Goal: Communication & Community: Answer question/provide support

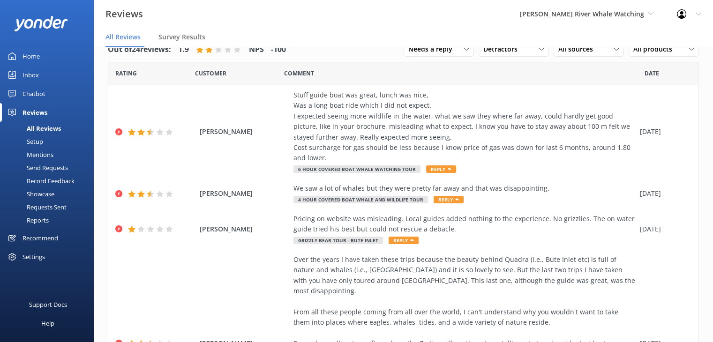
scroll to position [507, 0]
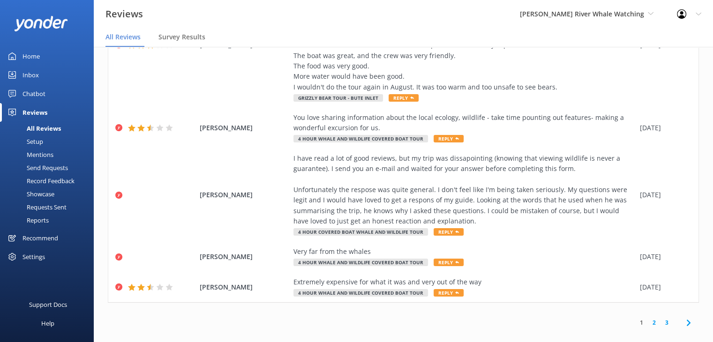
click at [661, 318] on link "3" at bounding box center [667, 322] width 13 height 9
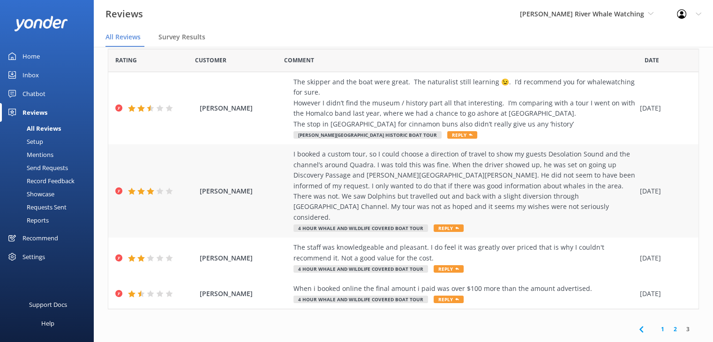
scroll to position [19, 0]
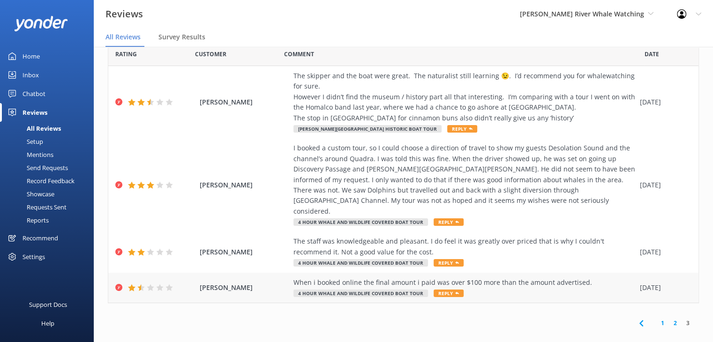
click at [220, 283] on span "[PERSON_NAME]" at bounding box center [244, 288] width 89 height 10
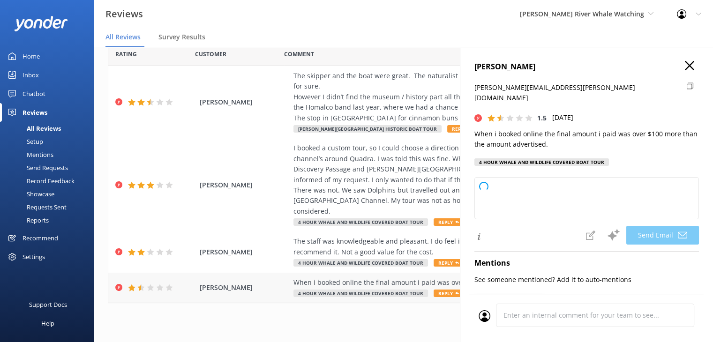
type textarea "Hi [PERSON_NAME], thank you for your feedback. We're sorry to hear about your e…"
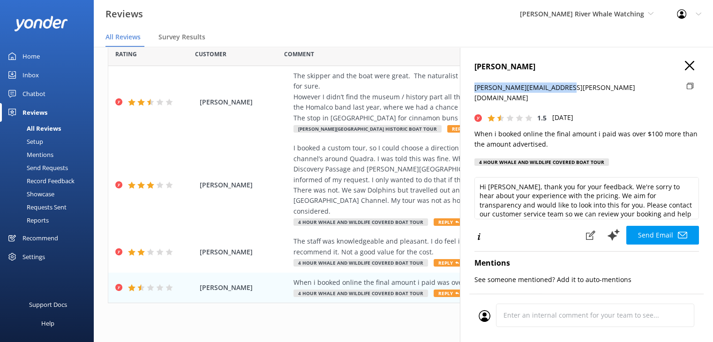
drag, startPoint x: 562, startPoint y: 90, endPoint x: 473, endPoint y: 93, distance: 89.2
click at [473, 93] on div "[PERSON_NAME] [PERSON_NAME][EMAIL_ADDRESS][PERSON_NAME][DOMAIN_NAME] 1.5 [DATE]…" at bounding box center [586, 218] width 253 height 342
copy p "[PERSON_NAME][EMAIL_ADDRESS][PERSON_NAME][DOMAIN_NAME]"
click at [685, 64] on use "button" at bounding box center [689, 65] width 9 height 9
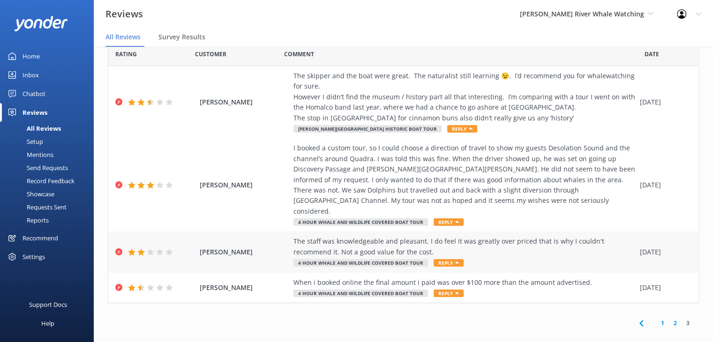
click at [237, 247] on span "[PERSON_NAME]" at bounding box center [244, 252] width 89 height 10
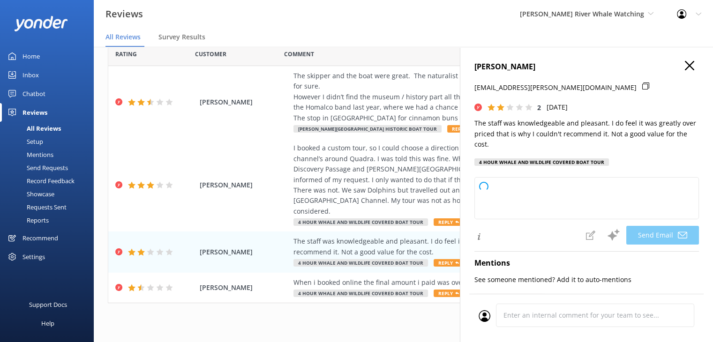
type textarea "Hi [PERSON_NAME], Thank you for your feedback and for your kind words about our…"
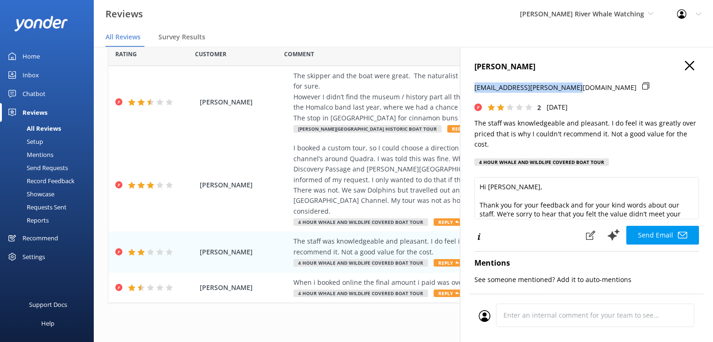
drag, startPoint x: 578, startPoint y: 89, endPoint x: 463, endPoint y: 94, distance: 115.5
click at [463, 94] on div "[PERSON_NAME] [EMAIL_ADDRESS][PERSON_NAME][DOMAIN_NAME] 2 [DATE] The staff was …" at bounding box center [586, 218] width 253 height 342
copy p "[EMAIL_ADDRESS][PERSON_NAME][DOMAIN_NAME]"
click at [685, 63] on icon "button" at bounding box center [689, 65] width 9 height 9
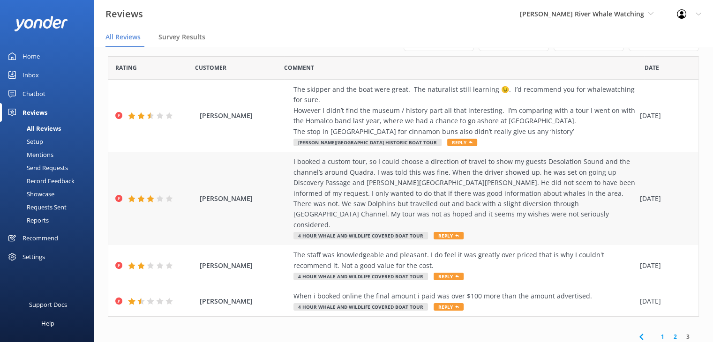
scroll to position [0, 0]
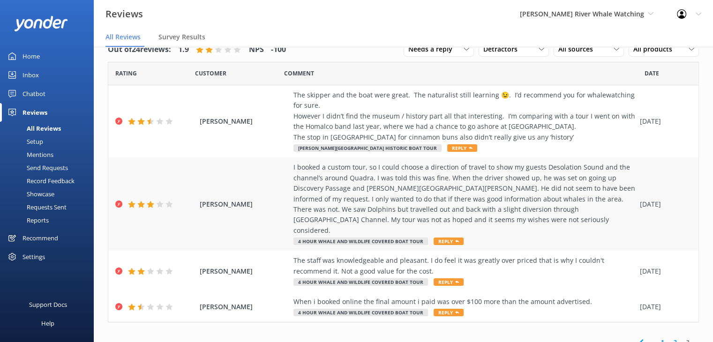
click at [215, 199] on span "[PERSON_NAME]" at bounding box center [244, 204] width 89 height 10
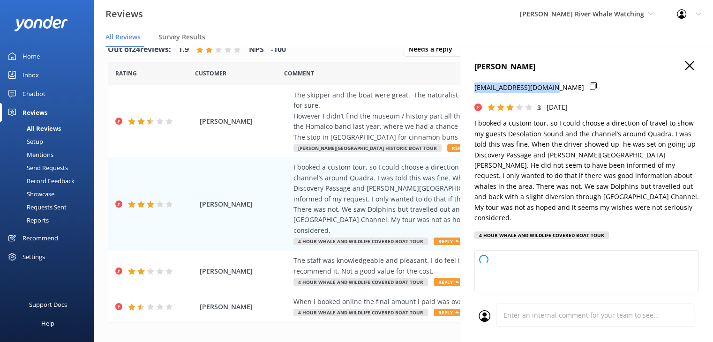
drag, startPoint x: 551, startPoint y: 88, endPoint x: 466, endPoint y: 87, distance: 84.9
click at [466, 87] on div "[PERSON_NAME] [PERSON_NAME][EMAIL_ADDRESS][DOMAIN_NAME] 3 [DATE] I booked a cus…" at bounding box center [586, 218] width 253 height 342
type textarea "Hi [PERSON_NAME], Thank you for sharing your feedback and for booking a custom …"
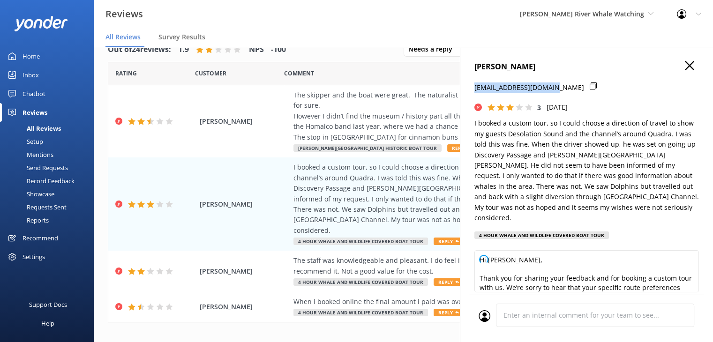
copy p "[EMAIL_ADDRESS][DOMAIN_NAME]"
click at [685, 66] on use "button" at bounding box center [689, 65] width 9 height 9
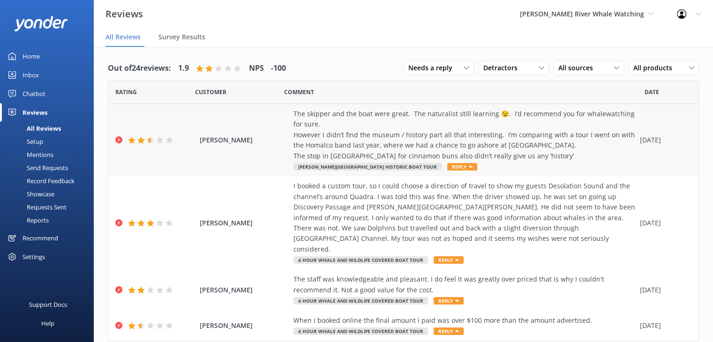
click at [227, 140] on span "[PERSON_NAME]" at bounding box center [244, 140] width 89 height 10
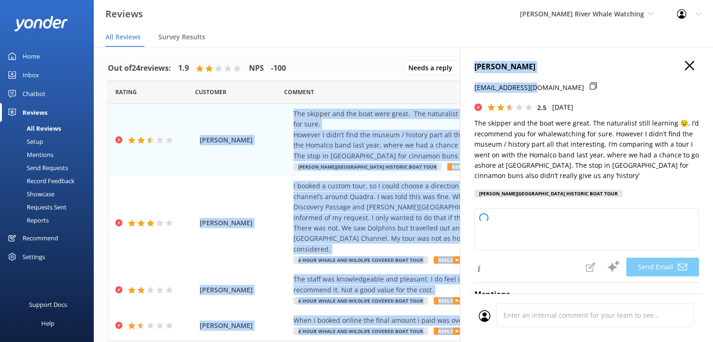
drag, startPoint x: 531, startPoint y: 90, endPoint x: 458, endPoint y: 91, distance: 73.2
click at [458, 91] on div "Out of 24 reviews: 1.9 NPS -100 Needs a reply All reply statuses Needs a reply …" at bounding box center [404, 204] width 620 height 314
drag, startPoint x: 638, startPoint y: 78, endPoint x: 530, endPoint y: 83, distance: 108.0
click at [636, 78] on div "[PERSON_NAME] [PERSON_NAME][EMAIL_ADDRESS][DOMAIN_NAME] 2.5 [DATE] The skipper …" at bounding box center [587, 132] width 225 height 142
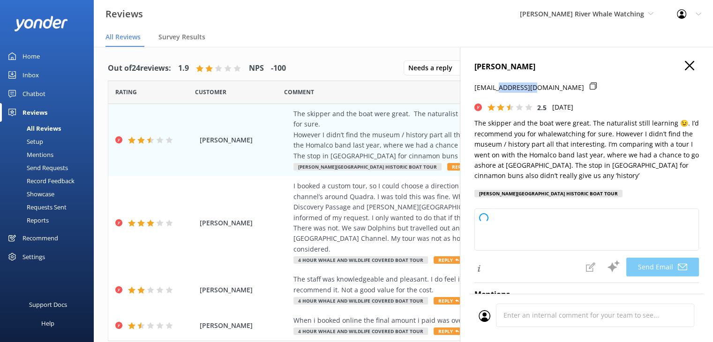
type textarea "Hi [PERSON_NAME], Thank you so much for your feedback and for recommending our …"
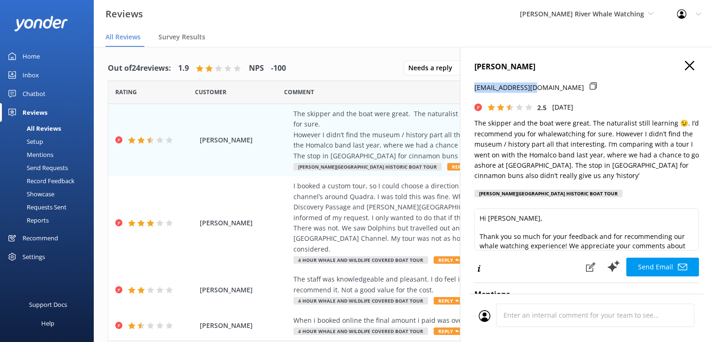
drag, startPoint x: 531, startPoint y: 88, endPoint x: 475, endPoint y: 89, distance: 56.3
click at [475, 89] on div "[EMAIL_ADDRESS][DOMAIN_NAME]" at bounding box center [587, 93] width 225 height 20
copy p "[EMAIL_ADDRESS][DOMAIN_NAME]"
click at [685, 62] on icon "button" at bounding box center [689, 65] width 9 height 9
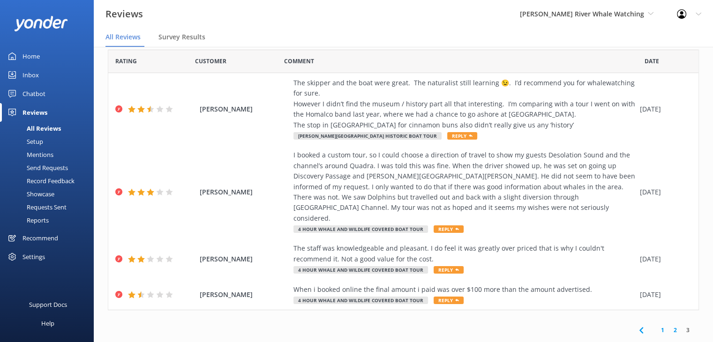
scroll to position [19, 0]
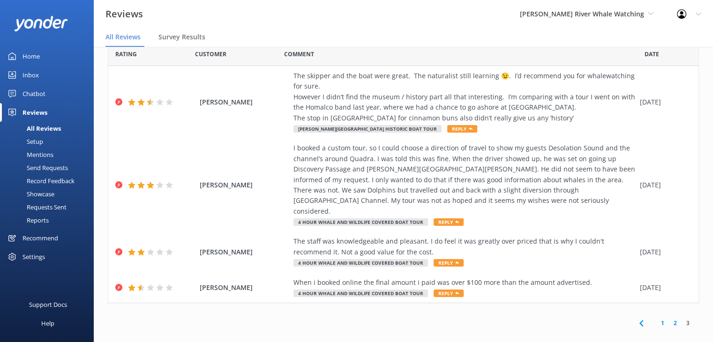
click at [669, 319] on link "2" at bounding box center [675, 323] width 13 height 9
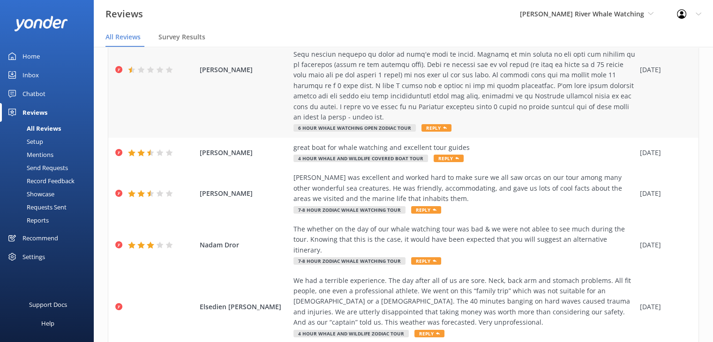
scroll to position [370, 0]
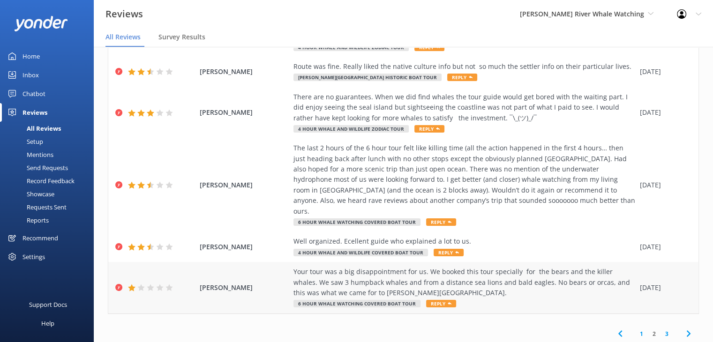
drag, startPoint x: 256, startPoint y: 268, endPoint x: 201, endPoint y: 269, distance: 54.9
click at [201, 283] on span "[PERSON_NAME]" at bounding box center [244, 288] width 89 height 10
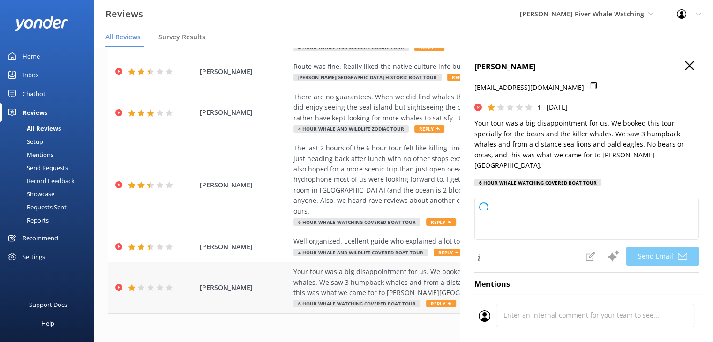
copy span "[PERSON_NAME]"
type textarea "Dear [PERSON_NAME], Thank you for sharing your feedback. We're truly sorry to h…"
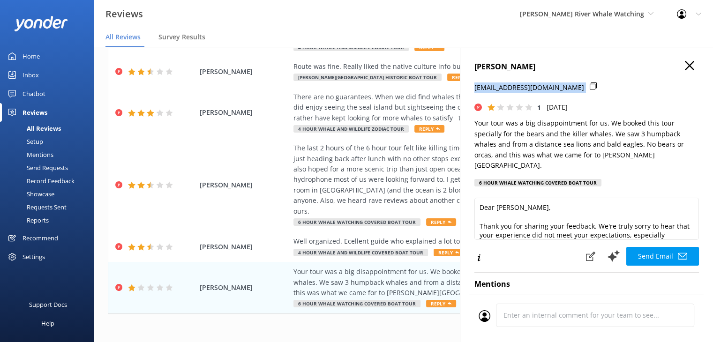
drag, startPoint x: 542, startPoint y: 89, endPoint x: 466, endPoint y: 91, distance: 76.0
click at [466, 91] on div "[PERSON_NAME] [EMAIL_ADDRESS][DOMAIN_NAME] 1 [DATE] Your tour was a big disappo…" at bounding box center [586, 218] width 253 height 342
copy div "[EMAIL_ADDRESS][DOMAIN_NAME]"
click at [685, 64] on icon "button" at bounding box center [689, 65] width 9 height 9
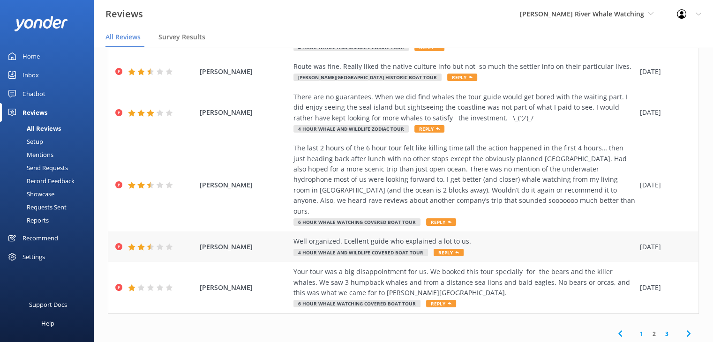
click at [226, 242] on span "[PERSON_NAME]" at bounding box center [244, 247] width 89 height 10
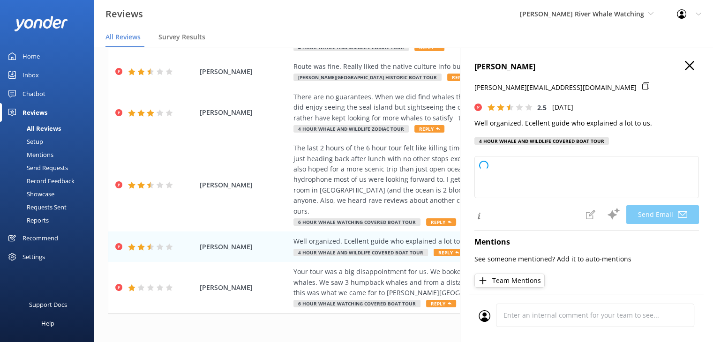
type textarea "Thank you for your feedback, [PERSON_NAME]. We're glad you appreciated our orga…"
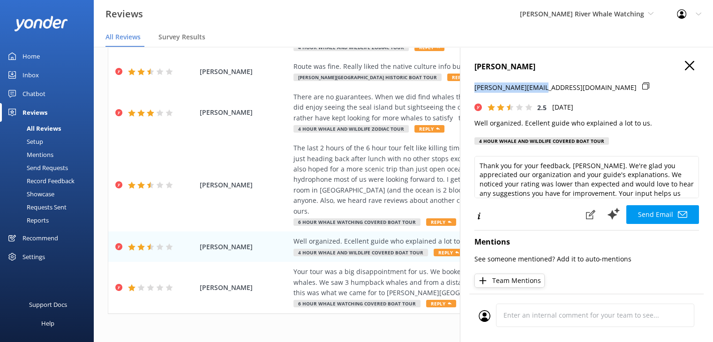
drag, startPoint x: 540, startPoint y: 89, endPoint x: 465, endPoint y: 92, distance: 74.6
click at [465, 92] on div "Inge Wuerges-Degrell [EMAIL_ADDRESS][DOMAIN_NAME] 2.5 [DATE] Well organized. Ec…" at bounding box center [586, 218] width 253 height 342
copy p "[PERSON_NAME][EMAIL_ADDRESS][DOMAIN_NAME]"
click at [685, 64] on icon "button" at bounding box center [689, 65] width 9 height 9
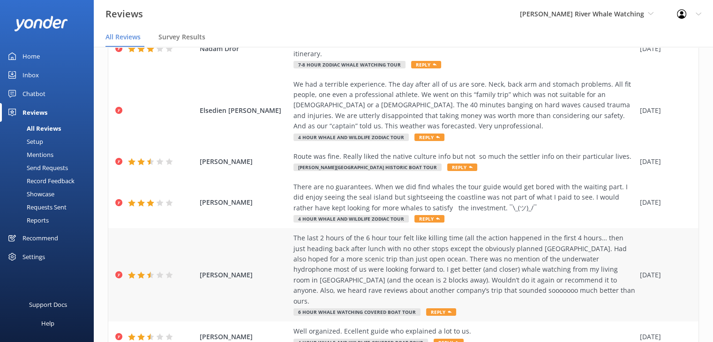
scroll to position [276, 0]
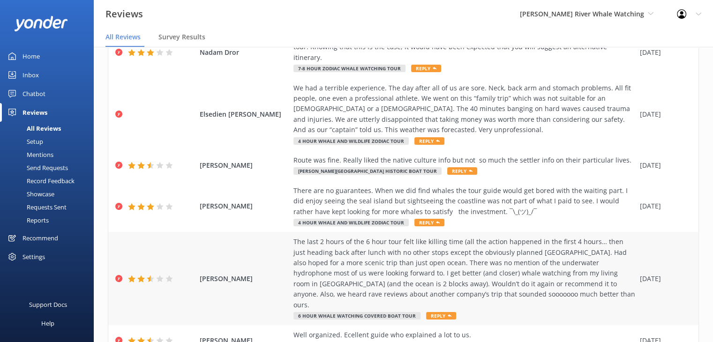
click at [209, 274] on span "[PERSON_NAME]" at bounding box center [244, 279] width 89 height 10
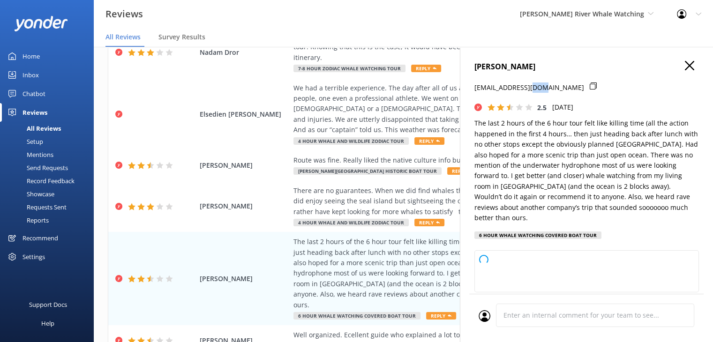
type textarea "Hi [PERSON_NAME], Thank you for sharing your feedback. We're sorry to hear the …"
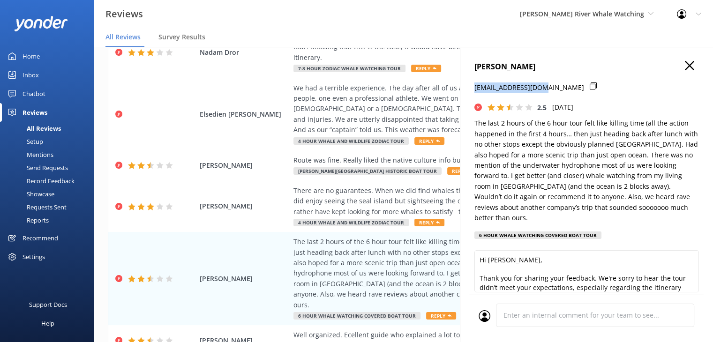
drag, startPoint x: 538, startPoint y: 90, endPoint x: 470, endPoint y: 94, distance: 68.1
click at [470, 94] on div "[PERSON_NAME] [PERSON_NAME][EMAIL_ADDRESS][DOMAIN_NAME] 2.5 [DATE] The last 2 h…" at bounding box center [586, 218] width 253 height 342
copy p "[EMAIL_ADDRESS][DOMAIN_NAME]"
click at [685, 66] on use "button" at bounding box center [689, 65] width 9 height 9
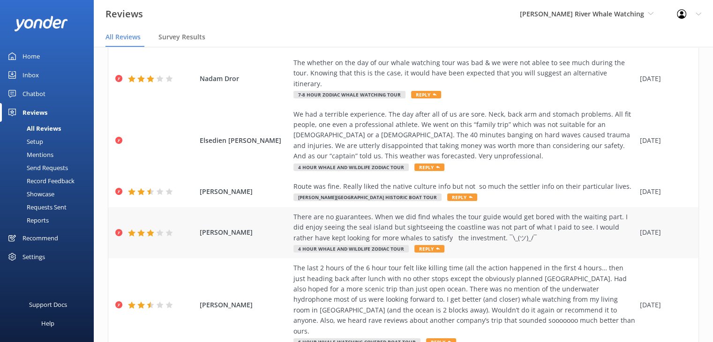
scroll to position [229, 0]
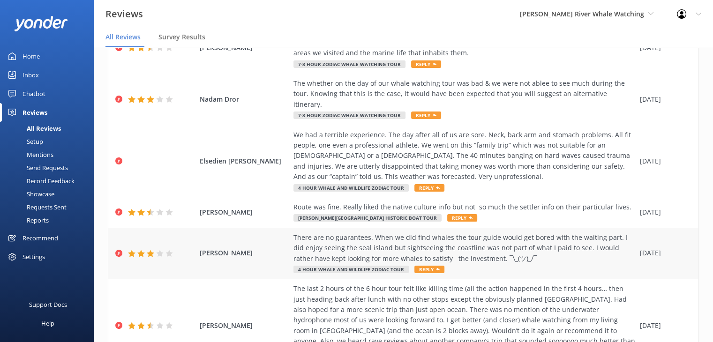
click at [216, 248] on span "[PERSON_NAME]" at bounding box center [244, 253] width 89 height 10
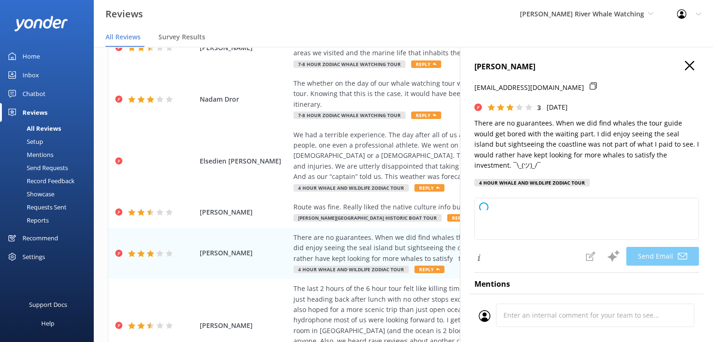
type textarea "Hi [PERSON_NAME], thank you for sharing your feedback. We appreciate your hones…"
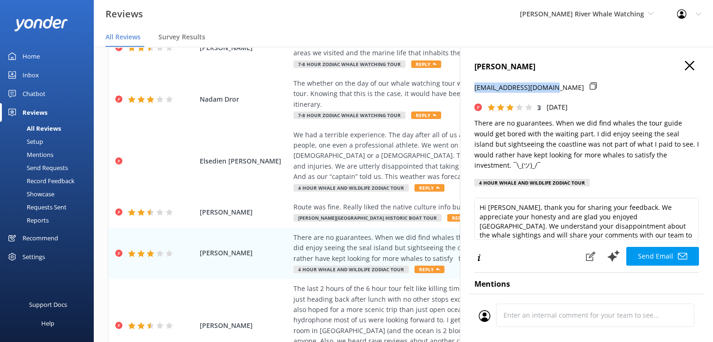
drag, startPoint x: 552, startPoint y: 89, endPoint x: 475, endPoint y: 92, distance: 77.0
click at [475, 92] on p "[EMAIL_ADDRESS][DOMAIN_NAME]" at bounding box center [530, 88] width 110 height 10
copy p "[EMAIL_ADDRESS][DOMAIN_NAME]"
click at [685, 64] on use "button" at bounding box center [689, 65] width 9 height 9
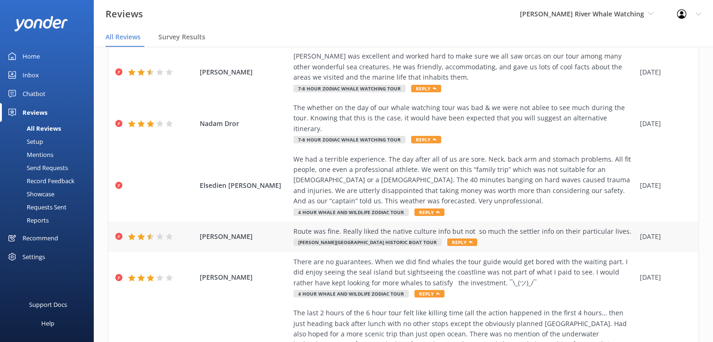
scroll to position [235, 0]
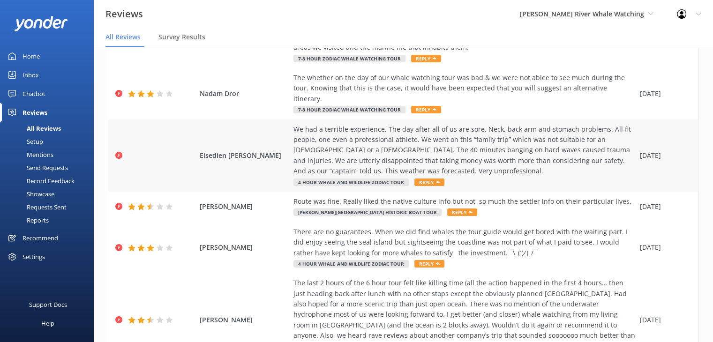
click at [221, 151] on span "Elsedien [PERSON_NAME]" at bounding box center [244, 156] width 89 height 10
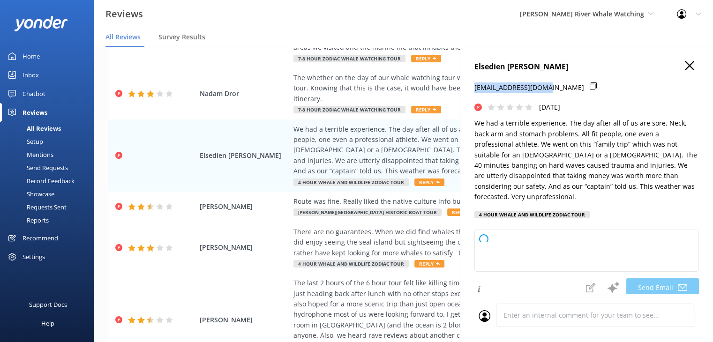
drag, startPoint x: 544, startPoint y: 90, endPoint x: 472, endPoint y: 91, distance: 71.3
click at [472, 91] on div "Elsedien [PERSON_NAME] [EMAIL_ADDRESS][DOMAIN_NAME] [DATE] We had a terrible ex…" at bounding box center [586, 218] width 253 height 342
copy p "[EMAIL_ADDRESS][DOMAIN_NAME]"
type textarea "Dear Elsedien, Thank you for sharing your feedback. We’re very sorry to hear ab…"
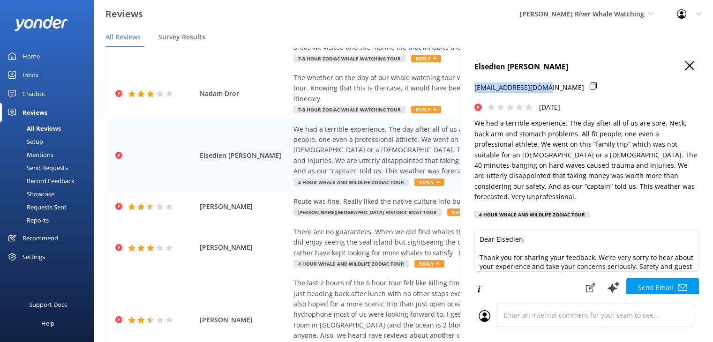
click at [685, 67] on use "button" at bounding box center [689, 65] width 9 height 9
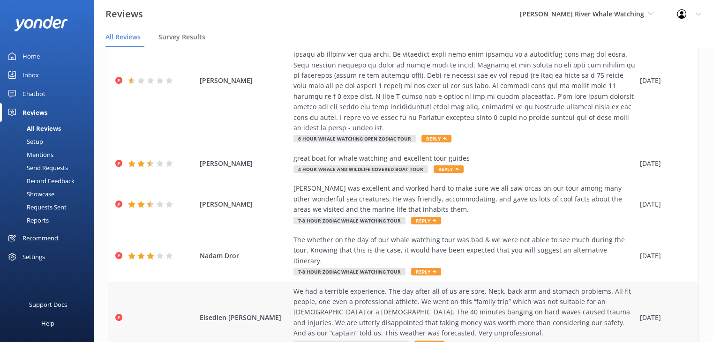
scroll to position [47, 0]
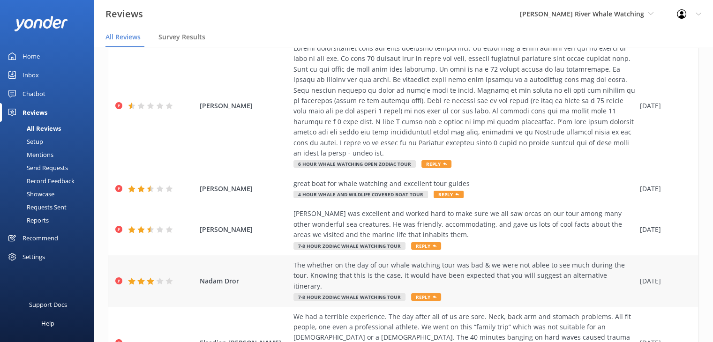
click at [218, 279] on span "Nadam Dror" at bounding box center [244, 281] width 89 height 10
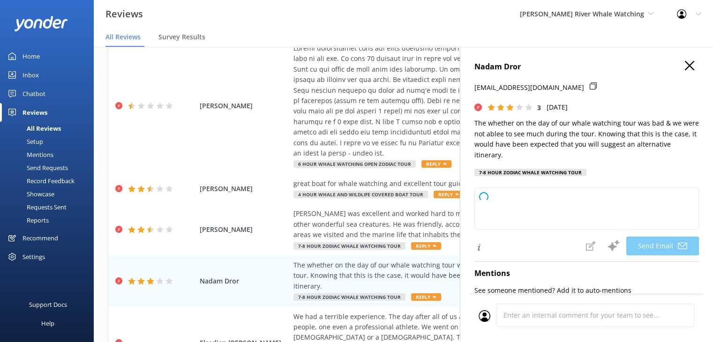
type textarea "Dear [PERSON_NAME], Thank you for sharing your feedback. We're sorry to hear th…"
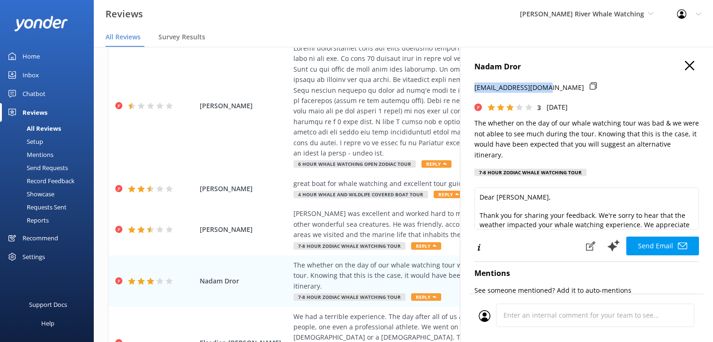
drag, startPoint x: 538, startPoint y: 89, endPoint x: 473, endPoint y: 92, distance: 65.8
click at [473, 92] on div "Nadam Dror [EMAIL_ADDRESS][DOMAIN_NAME] 3 [DATE] The whether on the day of our …" at bounding box center [586, 218] width 253 height 342
click at [686, 66] on icon "button" at bounding box center [689, 65] width 9 height 9
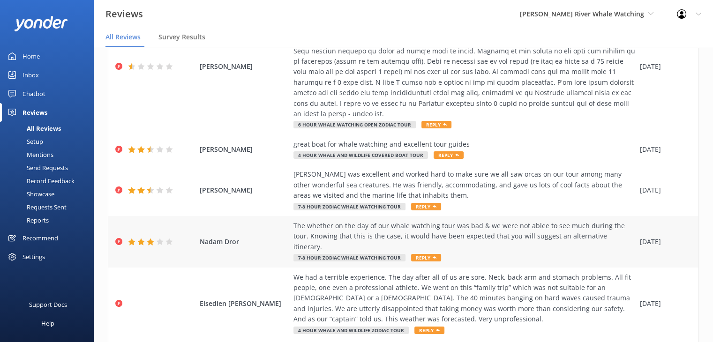
scroll to position [94, 0]
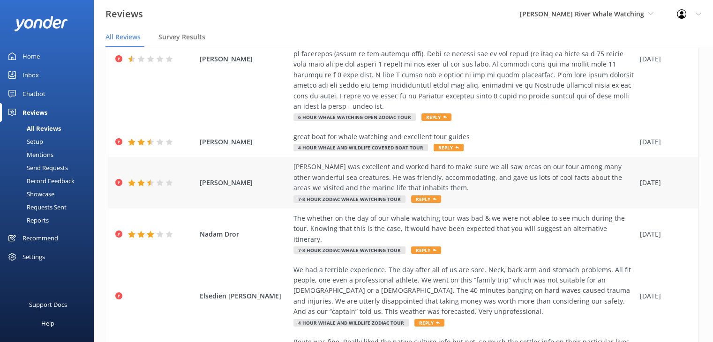
click at [231, 182] on span "[PERSON_NAME]" at bounding box center [244, 183] width 89 height 10
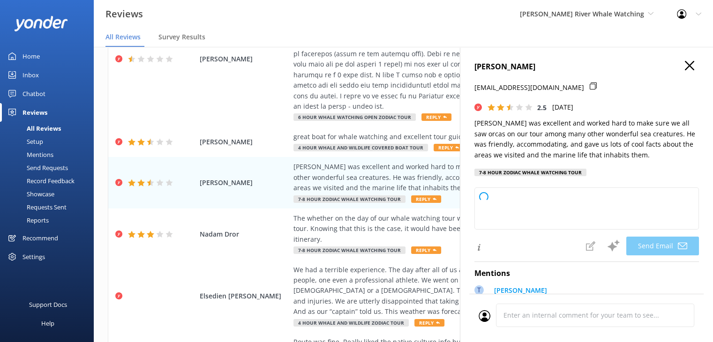
type textarea "Hi [PERSON_NAME], thank you so much for your kind words about [PERSON_NAME] and…"
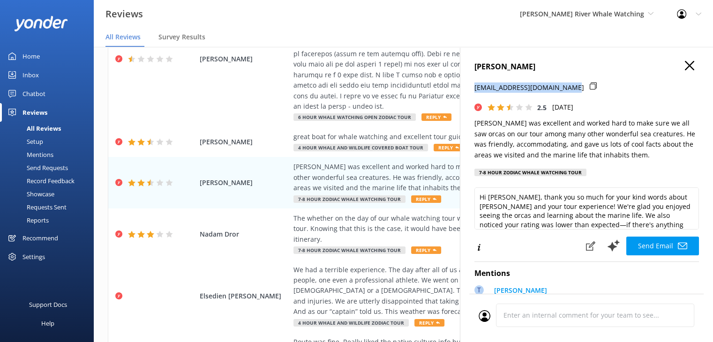
drag, startPoint x: 575, startPoint y: 88, endPoint x: 469, endPoint y: 92, distance: 105.6
click at [469, 92] on div "[PERSON_NAME] [PERSON_NAME][EMAIL_ADDRESS][DOMAIN_NAME] 2.5 [DATE] [PERSON_NAME…" at bounding box center [586, 218] width 253 height 342
click at [685, 64] on icon "button" at bounding box center [689, 65] width 9 height 9
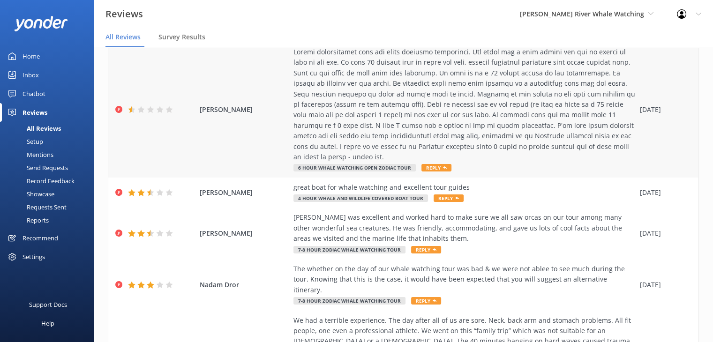
scroll to position [0, 0]
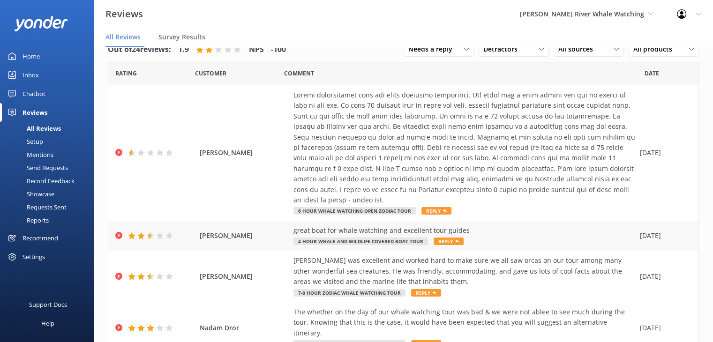
click at [218, 233] on span "[PERSON_NAME]" at bounding box center [244, 236] width 89 height 10
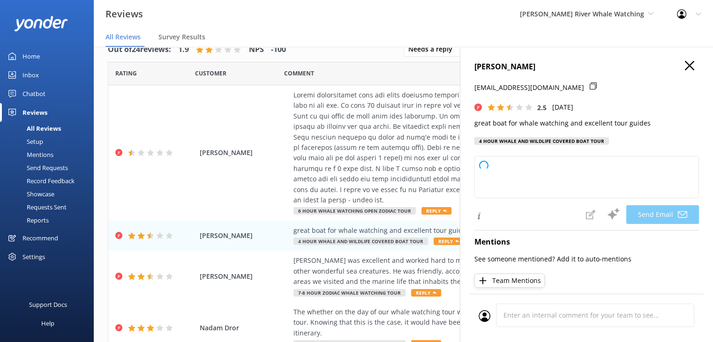
type textarea "Hi [PERSON_NAME], thank you so much for your kind words about our boat and tour…"
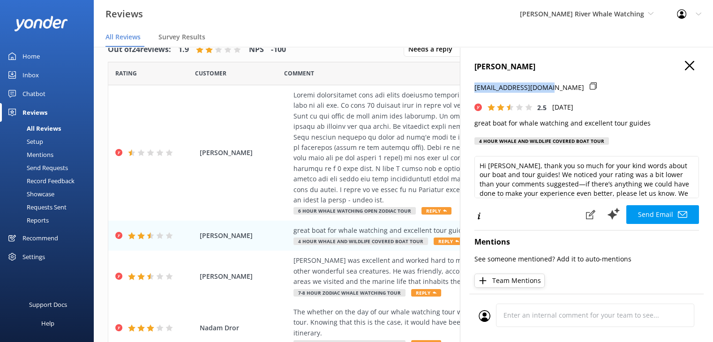
drag, startPoint x: 552, startPoint y: 88, endPoint x: 473, endPoint y: 89, distance: 78.8
click at [473, 89] on div "[PERSON_NAME] [EMAIL_ADDRESS][DOMAIN_NAME] 2.5 [DATE] great boat for whale watc…" at bounding box center [586, 218] width 253 height 342
click at [685, 62] on icon "button" at bounding box center [689, 65] width 9 height 9
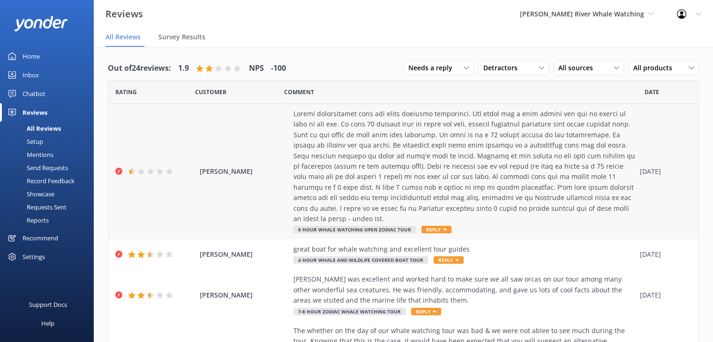
click at [220, 174] on span "[PERSON_NAME]" at bounding box center [244, 172] width 89 height 10
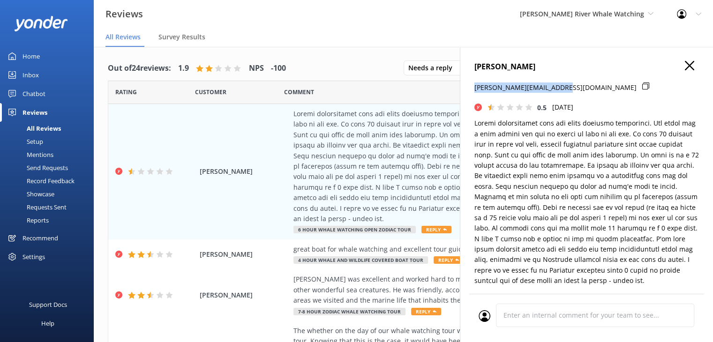
drag, startPoint x: 555, startPoint y: 88, endPoint x: 474, endPoint y: 92, distance: 81.3
click at [475, 92] on div "[PERSON_NAME][EMAIL_ADDRESS][DOMAIN_NAME]" at bounding box center [587, 93] width 225 height 20
type textarea "Hi [PERSON_NAME], Thank you for sharing your feedback. We're truly sorry to hea…"
click at [685, 65] on icon "button" at bounding box center [689, 65] width 9 height 9
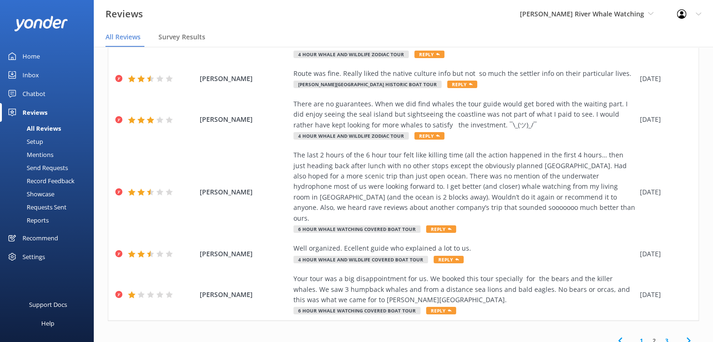
scroll to position [19, 0]
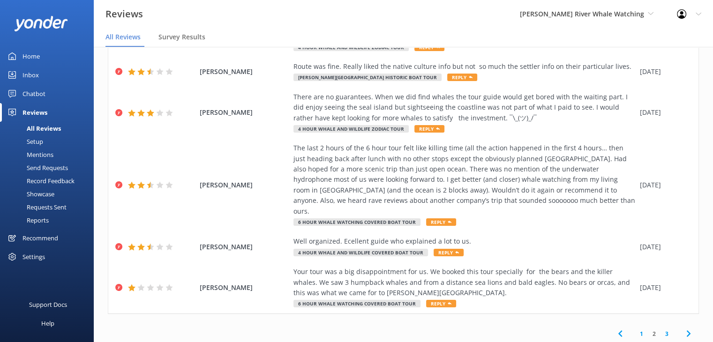
click at [636, 330] on link "1" at bounding box center [642, 334] width 13 height 9
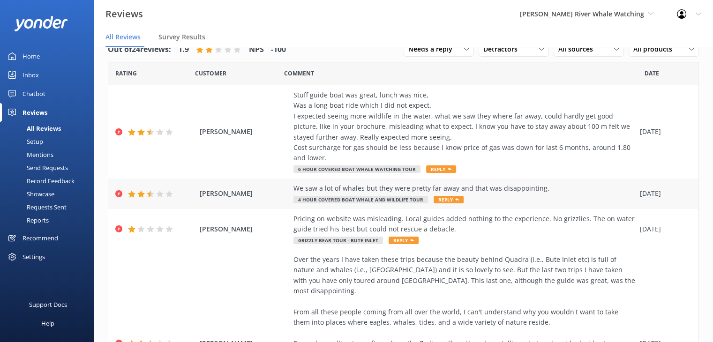
scroll to position [507, 0]
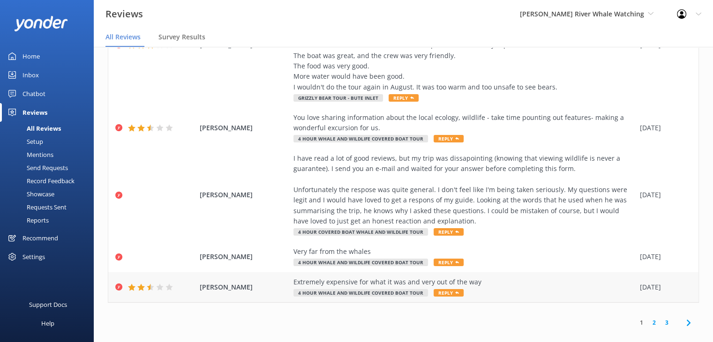
click at [215, 282] on span "[PERSON_NAME]" at bounding box center [244, 287] width 89 height 10
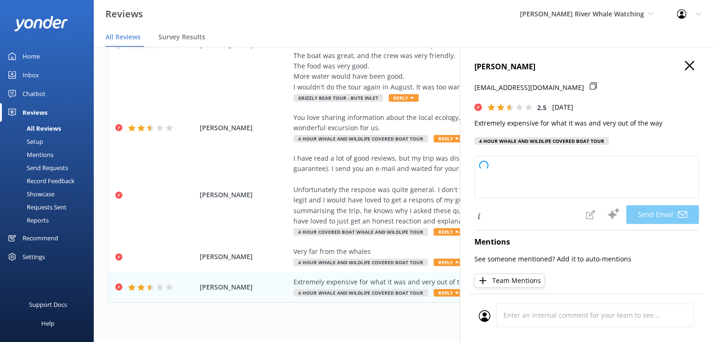
type textarea "Hi [PERSON_NAME], thank you for your feedback. We're sorry to hear that your ex…"
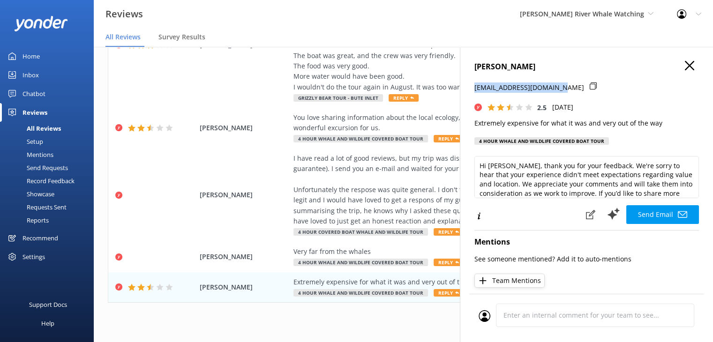
drag, startPoint x: 558, startPoint y: 91, endPoint x: 468, endPoint y: 90, distance: 89.6
click at [468, 90] on div "[PERSON_NAME] [EMAIL_ADDRESS][DOMAIN_NAME] 2.5 [DATE] Extremely expensive for w…" at bounding box center [586, 218] width 253 height 342
click at [685, 64] on use "button" at bounding box center [689, 65] width 9 height 9
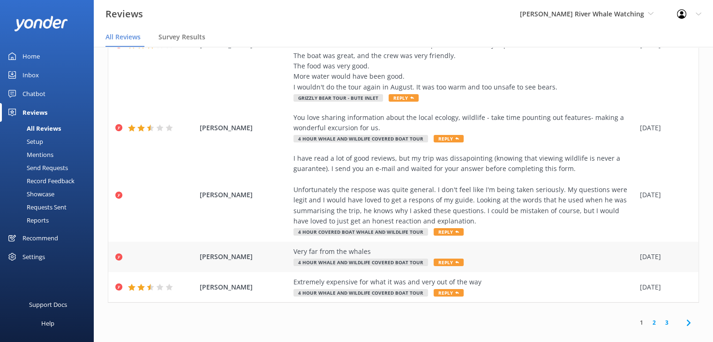
click at [270, 252] on span "[PERSON_NAME]" at bounding box center [244, 257] width 89 height 10
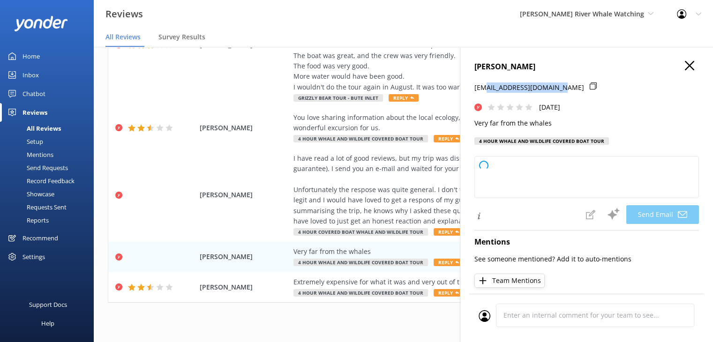
type textarea "Hi [PERSON_NAME], Thank you for your feedback. We're sorry to hear that the wha…"
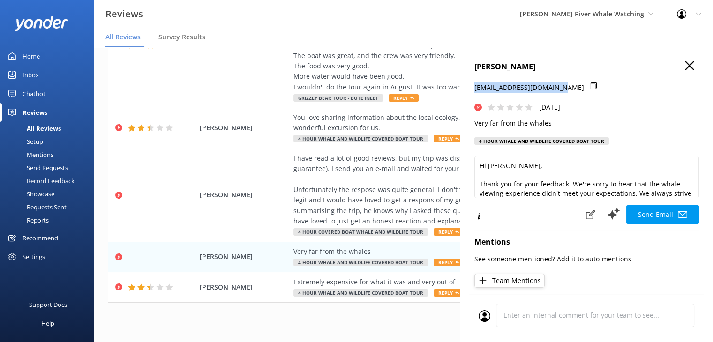
drag, startPoint x: 560, startPoint y: 91, endPoint x: 463, endPoint y: 92, distance: 96.6
click at [463, 92] on div "[PERSON_NAME] [PERSON_NAME][EMAIL_ADDRESS][DOMAIN_NAME] [DATE] Very far from th…" at bounding box center [586, 218] width 253 height 342
click at [685, 66] on icon "button" at bounding box center [689, 65] width 9 height 9
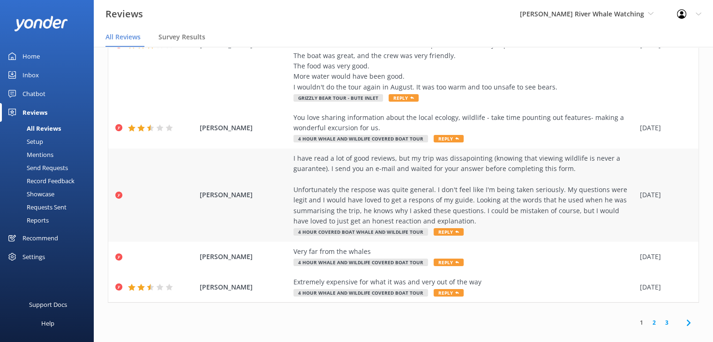
click at [256, 190] on span "[PERSON_NAME]" at bounding box center [244, 195] width 89 height 10
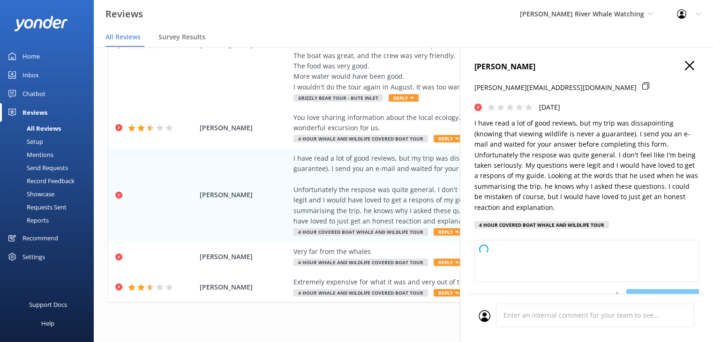
type textarea "Dear [PERSON_NAME], Thank you for taking the time to share your feedback. We’re…"
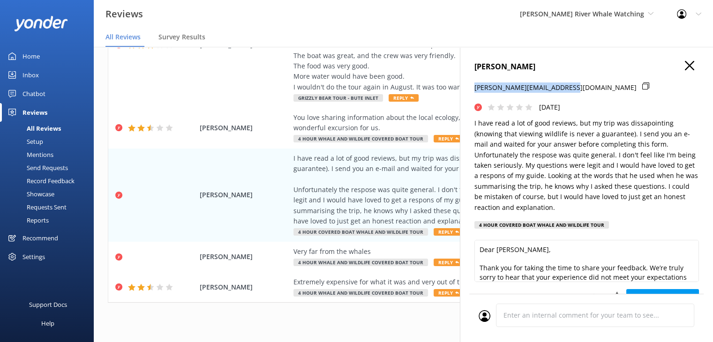
drag, startPoint x: 571, startPoint y: 91, endPoint x: 470, endPoint y: 91, distance: 100.9
click at [470, 91] on div "[PERSON_NAME] [PERSON_NAME][EMAIL_ADDRESS][DOMAIN_NAME] [DATE] I have read a lo…" at bounding box center [586, 218] width 253 height 342
click at [685, 65] on icon "button" at bounding box center [689, 65] width 9 height 9
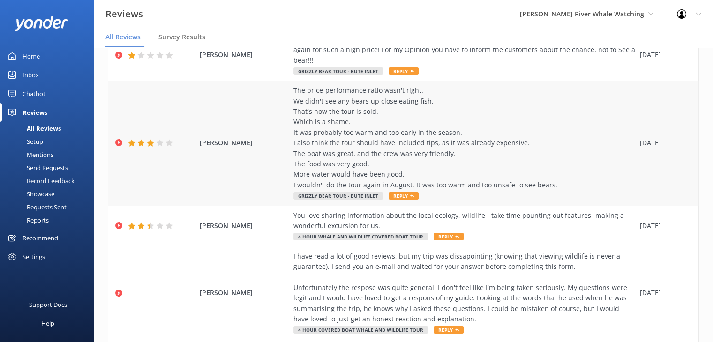
scroll to position [366, 0]
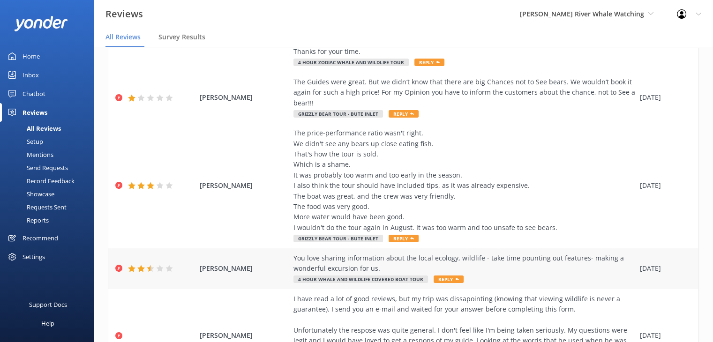
click at [264, 264] on span "[PERSON_NAME]" at bounding box center [244, 269] width 89 height 10
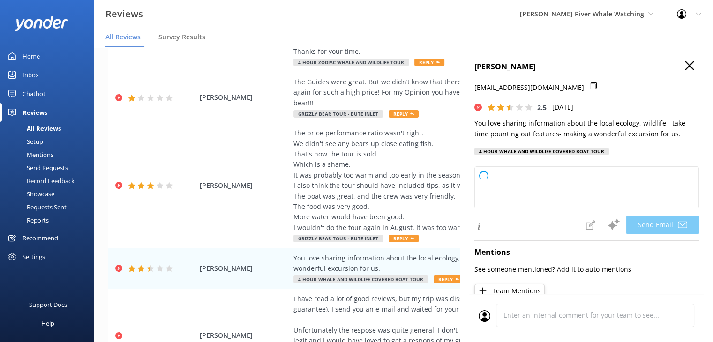
type textarea "Thank you for your feedback, [PERSON_NAME]! We're glad you enjoyed learning abo…"
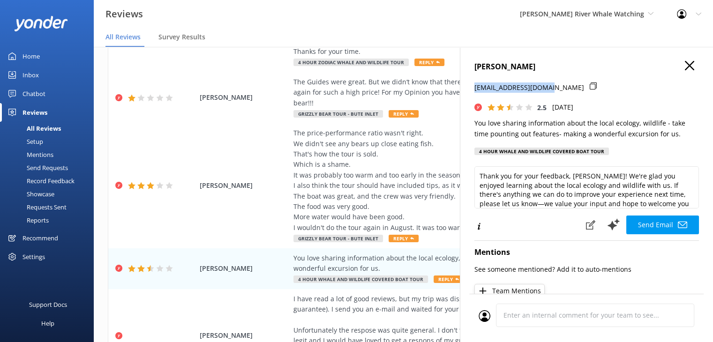
drag, startPoint x: 545, startPoint y: 89, endPoint x: 468, endPoint y: 90, distance: 77.4
click at [468, 90] on div "[PERSON_NAME] [EMAIL_ADDRESS][DOMAIN_NAME] 2.5 [DATE] You love sharing informat…" at bounding box center [586, 218] width 253 height 342
click at [685, 65] on icon "button" at bounding box center [689, 65] width 9 height 9
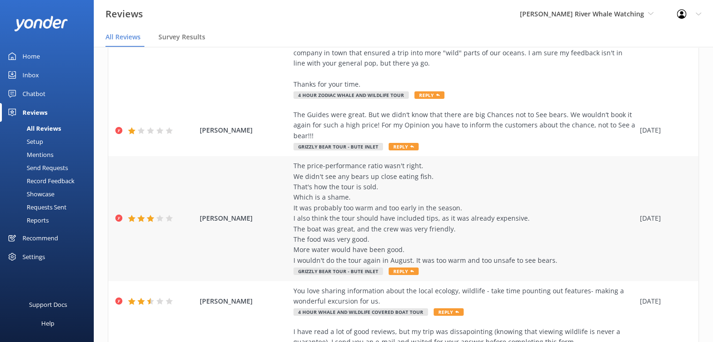
scroll to position [319, 0]
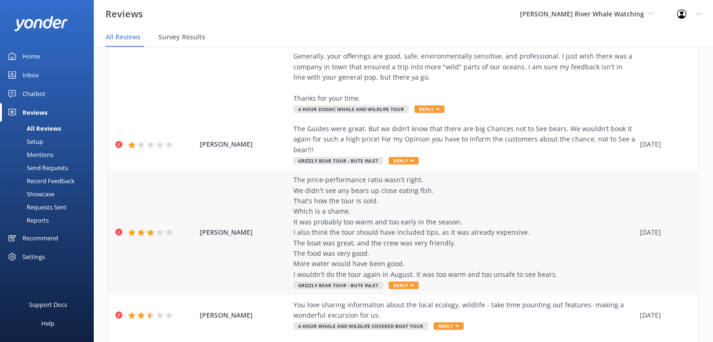
click at [253, 227] on span "[PERSON_NAME]" at bounding box center [244, 232] width 89 height 10
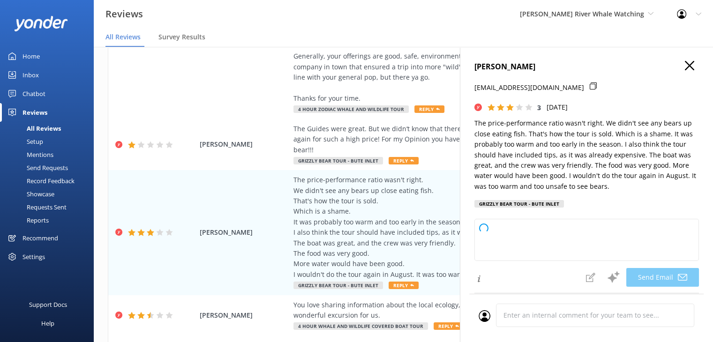
type textarea "Dear [PERSON_NAME], Thank you for your feedback and for highlighting what you e…"
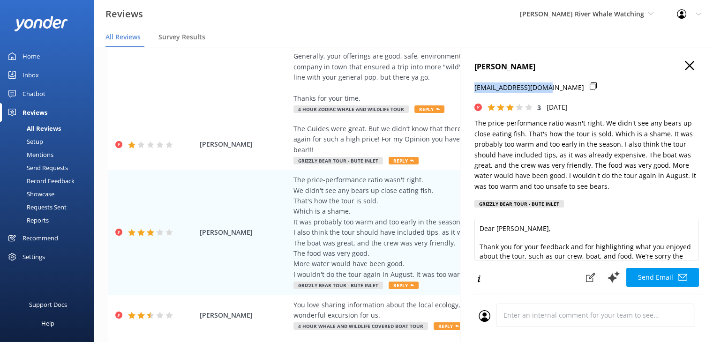
drag, startPoint x: 550, startPoint y: 89, endPoint x: 472, endPoint y: 91, distance: 77.9
click at [472, 91] on div "[PERSON_NAME] [PERSON_NAME][EMAIL_ADDRESS][DOMAIN_NAME] 3 [DATE] The price-perf…" at bounding box center [586, 218] width 253 height 342
click at [685, 64] on use "button" at bounding box center [689, 65] width 9 height 9
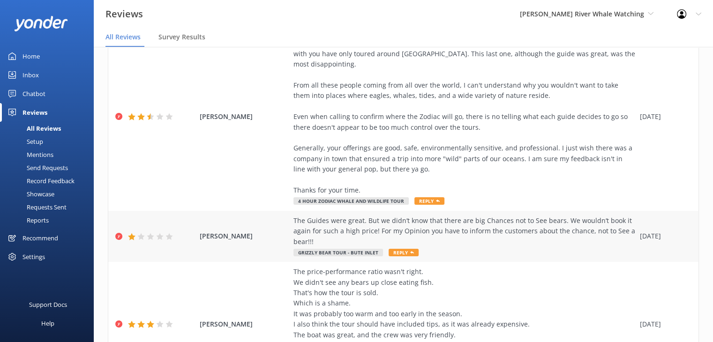
scroll to position [225, 0]
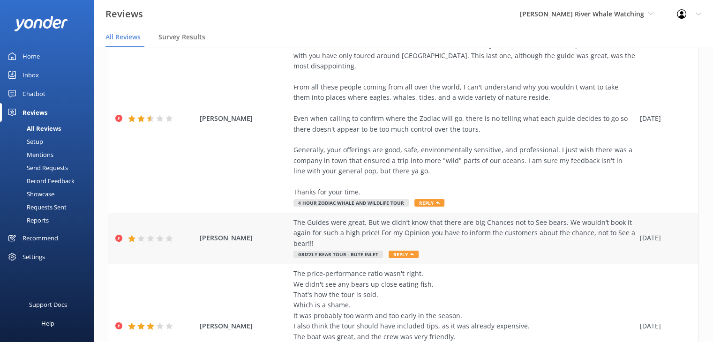
click at [272, 233] on span "[PERSON_NAME]" at bounding box center [244, 238] width 89 height 10
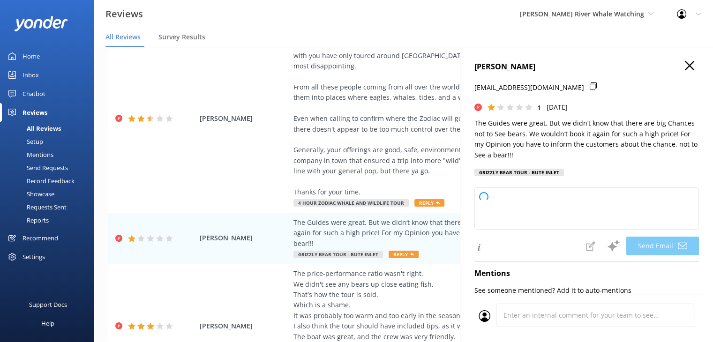
type textarea "Dear [PERSON_NAME], Thank you for your feedback and for your kind words about o…"
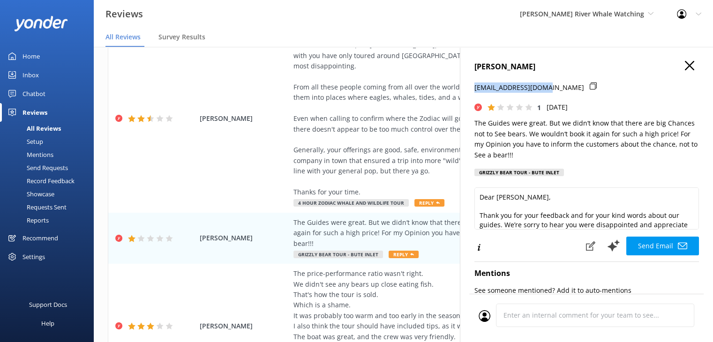
drag, startPoint x: 544, startPoint y: 91, endPoint x: 463, endPoint y: 91, distance: 81.6
click at [463, 91] on div "[PERSON_NAME] [EMAIL_ADDRESS][DOMAIN_NAME] 1 [DATE] The Guides were great. But …" at bounding box center [586, 218] width 253 height 342
click at [685, 66] on use "button" at bounding box center [689, 65] width 9 height 9
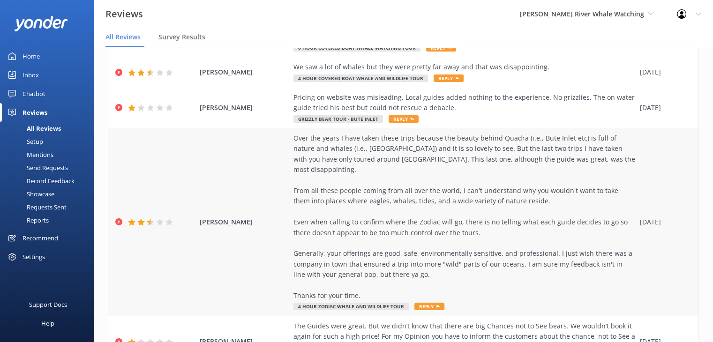
scroll to position [141, 0]
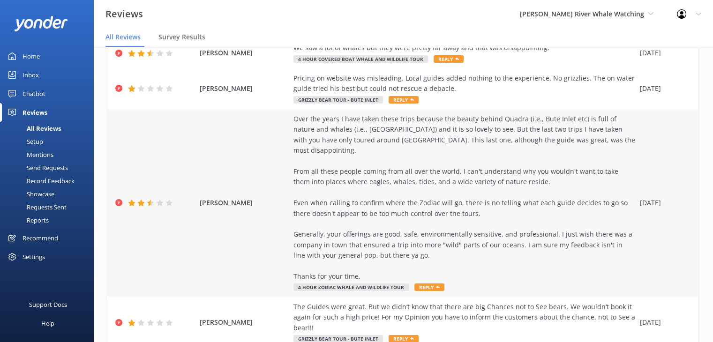
click at [245, 198] on span "[PERSON_NAME]" at bounding box center [244, 203] width 89 height 10
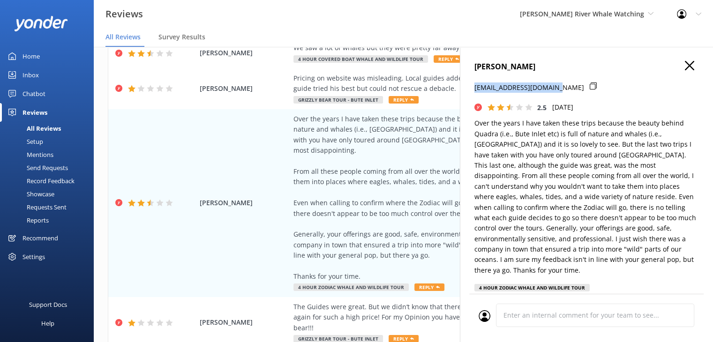
drag, startPoint x: 549, startPoint y: 88, endPoint x: 473, endPoint y: 91, distance: 76.1
click at [473, 91] on div "[PERSON_NAME] [EMAIL_ADDRESS][DOMAIN_NAME] 2.5 [DATE] 4 Hour Zodiac Whale and W…" at bounding box center [586, 218] width 253 height 342
type textarea "Hi [PERSON_NAME], Thank you so much for sharing your detailed feedback and for …"
